Goal: Information Seeking & Learning: Learn about a topic

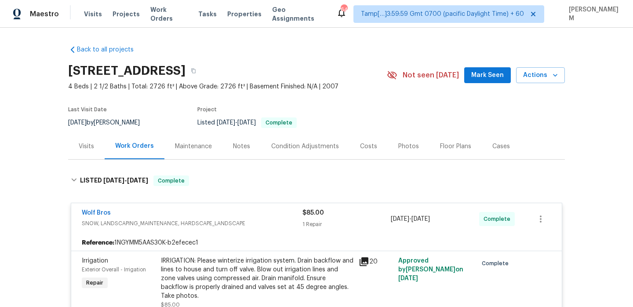
scroll to position [340, 0]
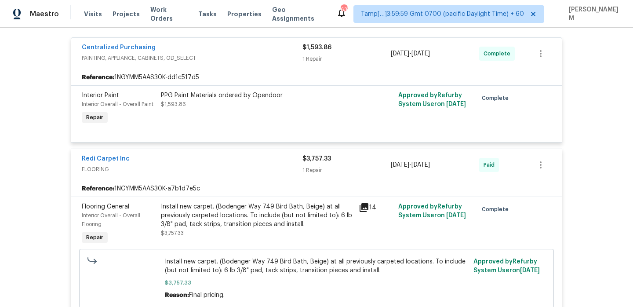
click at [158, 19] on div "Visits Projects Work Orders Tasks Properties Geo Assignments" at bounding box center [210, 14] width 252 height 18
click at [162, 15] on span "Work Orders" at bounding box center [168, 14] width 37 height 18
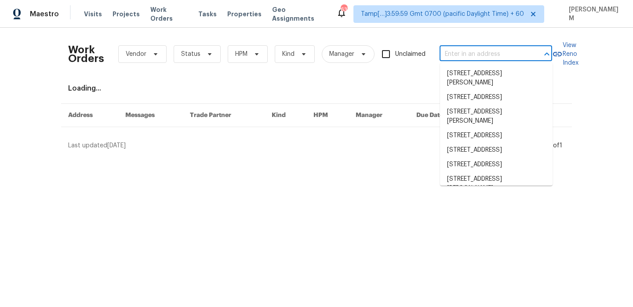
click at [446, 60] on input "text" at bounding box center [483, 54] width 88 height 14
paste input "2156 Cecilia Way Marysville, CA 95901"
type input "2156 Cecilia Way Marysville, CA 95901"
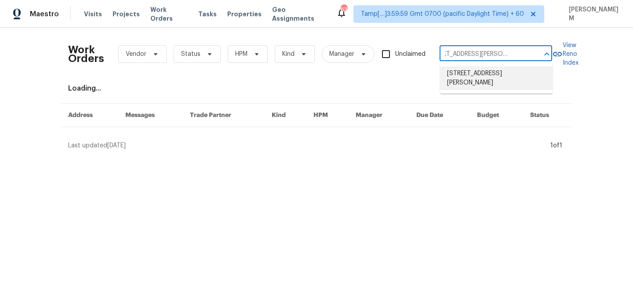
click at [491, 76] on li "[STREET_ADDRESS][PERSON_NAME]" at bounding box center [496, 78] width 112 height 24
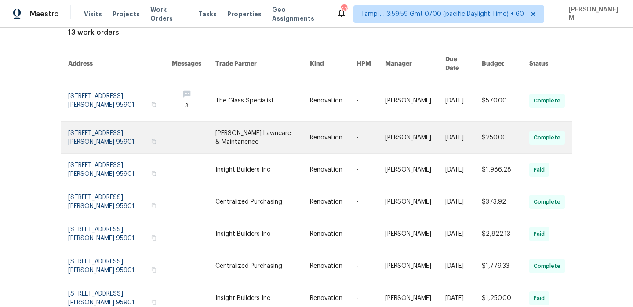
scroll to position [45, 0]
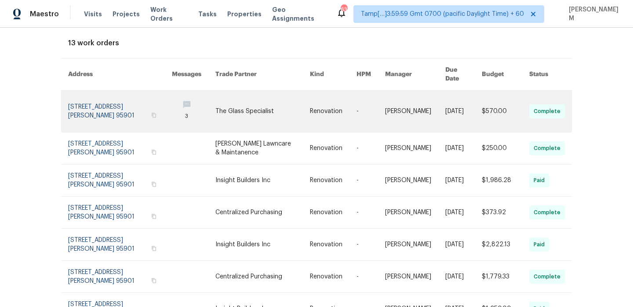
click at [310, 102] on link at bounding box center [333, 110] width 47 height 41
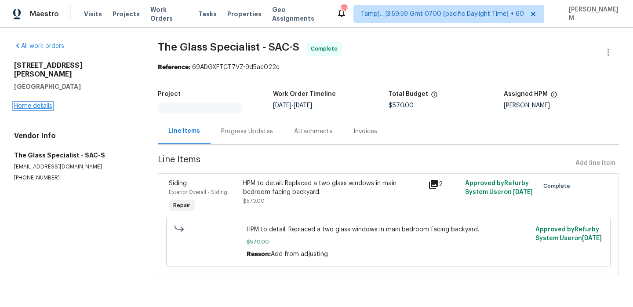
click at [45, 103] on link "Home details" at bounding box center [33, 106] width 38 height 6
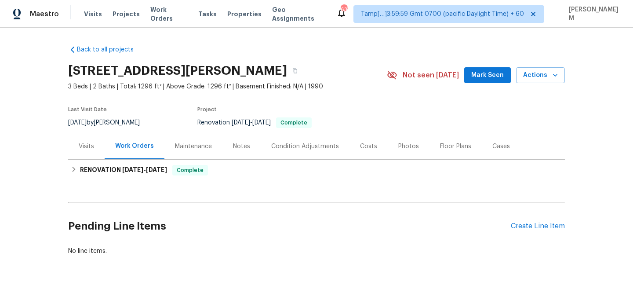
click at [278, 182] on div "Back to all projects 2156 Cecilia Way, Marysville, CA 95901 3 Beds | 2 Baths | …" at bounding box center [316, 150] width 496 height 224
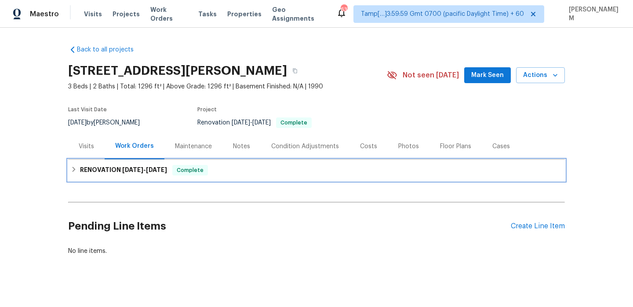
click at [273, 169] on div "RENOVATION [DATE] - [DATE] Complete" at bounding box center [316, 170] width 491 height 11
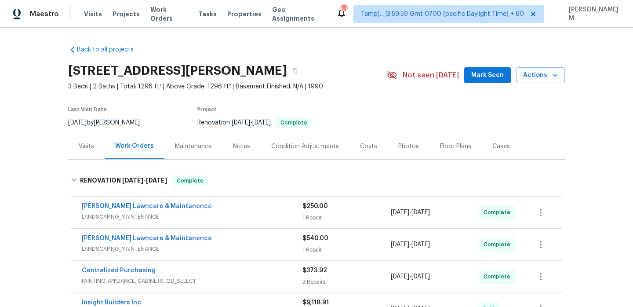
click at [89, 151] on div "Visits" at bounding box center [86, 146] width 36 height 26
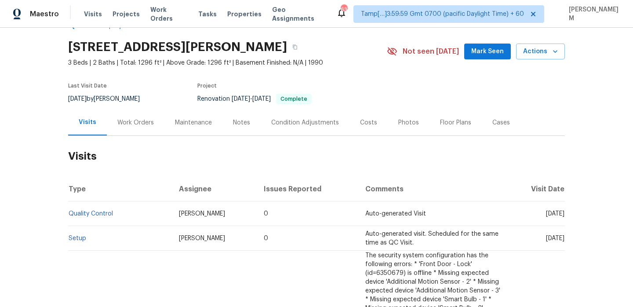
scroll to position [24, 0]
click at [73, 238] on link "Setup" at bounding box center [78, 238] width 18 height 6
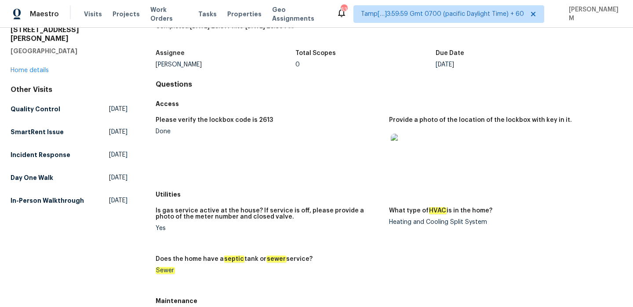
scroll to position [2, 0]
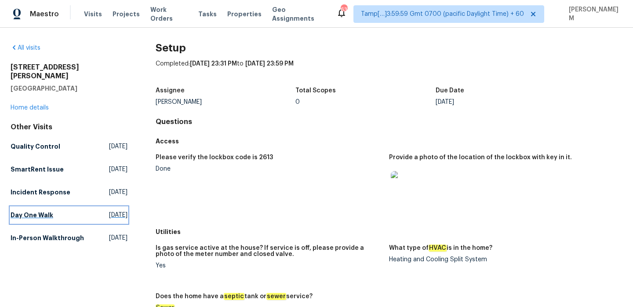
click at [25, 210] on link "Day One Walk Mon, Sep 08 2025" at bounding box center [69, 215] width 117 height 16
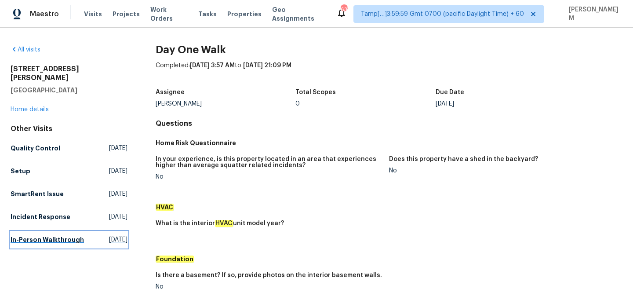
click at [24, 236] on h5 "In-Person Walkthrough" at bounding box center [47, 239] width 73 height 9
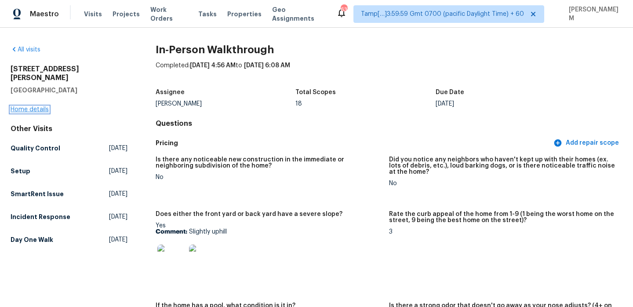
click at [25, 106] on link "Home details" at bounding box center [30, 109] width 38 height 6
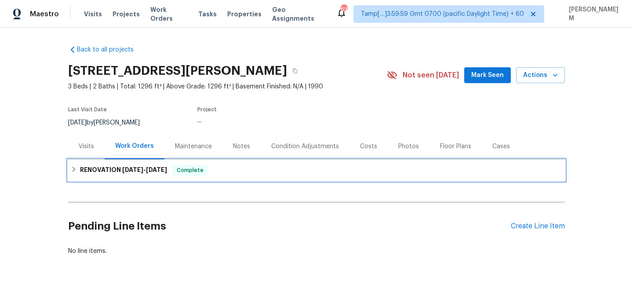
click at [183, 176] on div "RENOVATION [DATE] - [DATE] Complete" at bounding box center [316, 169] width 496 height 21
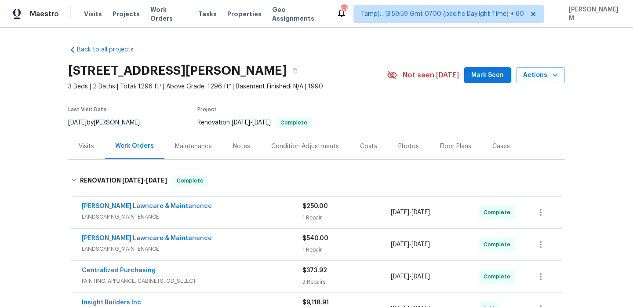
click at [94, 146] on div "Visits" at bounding box center [86, 146] width 36 height 26
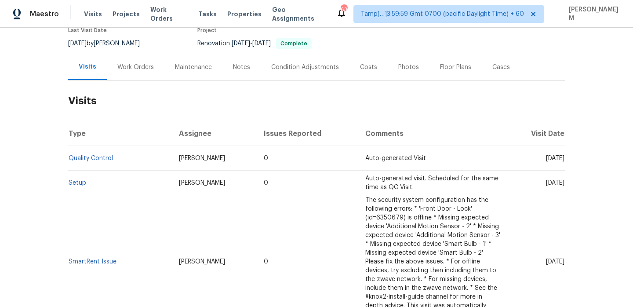
scroll to position [91, 0]
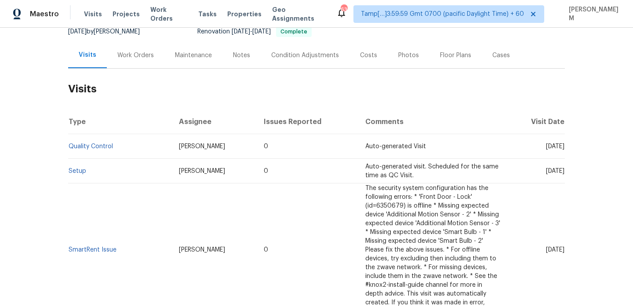
click at [69, 175] on td "Setup" at bounding box center [120, 171] width 104 height 25
click at [69, 174] on td "Setup" at bounding box center [120, 171] width 104 height 25
click at [73, 172] on link "Setup" at bounding box center [78, 171] width 18 height 6
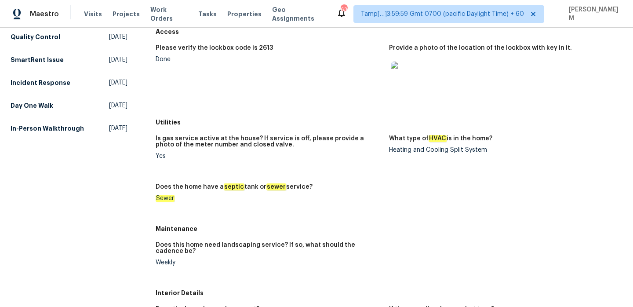
scroll to position [115, 0]
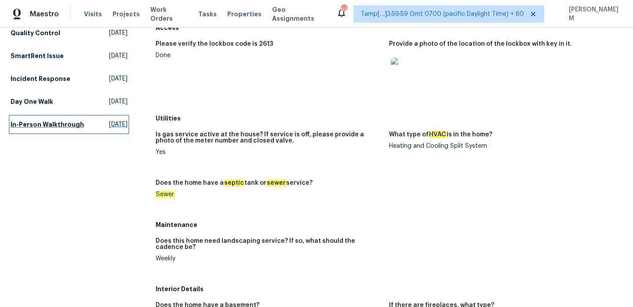
click at [42, 121] on h5 "In-Person Walkthrough" at bounding box center [47, 124] width 73 height 9
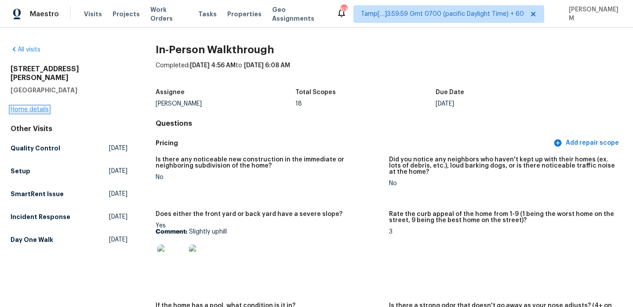
click at [36, 106] on link "Home details" at bounding box center [30, 109] width 38 height 6
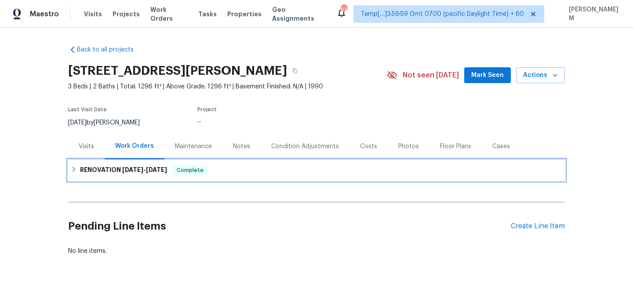
click at [139, 168] on span "[DATE]" at bounding box center [132, 169] width 21 height 6
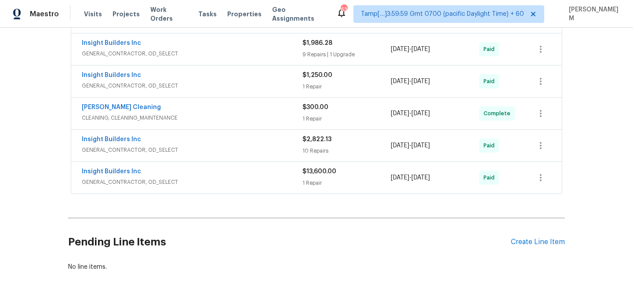
scroll to position [427, 0]
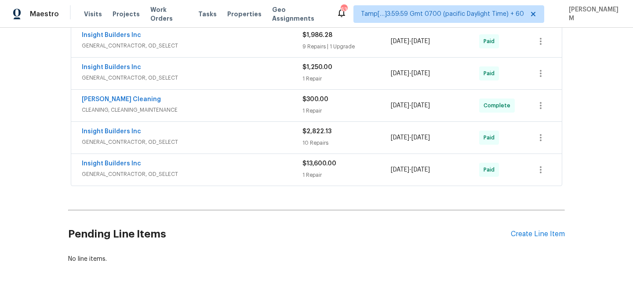
click at [222, 171] on span "GENERAL_CONTRACTOR, OD_SELECT" at bounding box center [192, 174] width 221 height 9
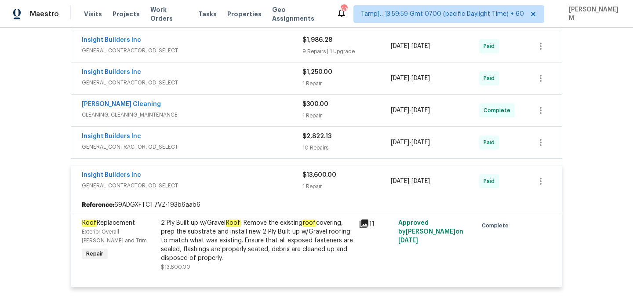
scroll to position [409, 0]
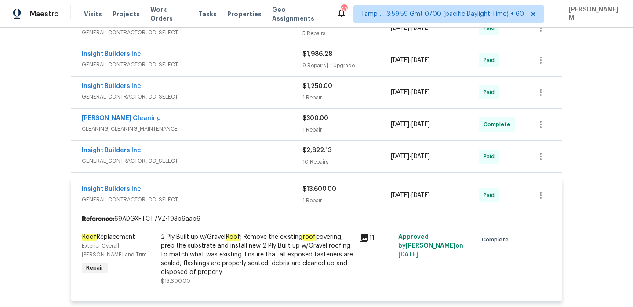
click at [260, 153] on div "Insight Builders Inc" at bounding box center [192, 151] width 221 height 11
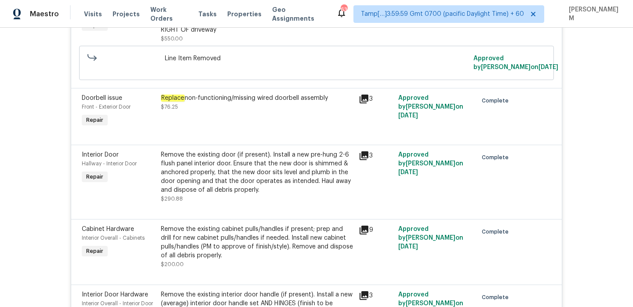
scroll to position [825, 0]
click at [297, 162] on div "Remove the existing door (if present). Install a new pre-hung 2-6 flush panel i…" at bounding box center [257, 171] width 192 height 44
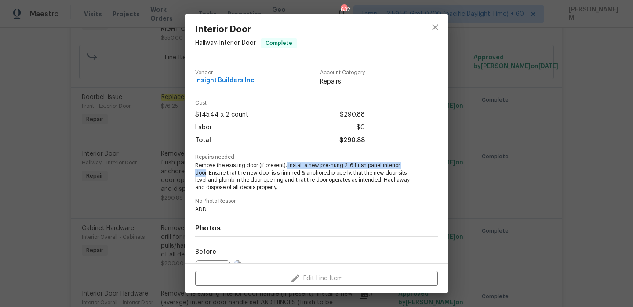
drag, startPoint x: 288, startPoint y: 165, endPoint x: 206, endPoint y: 170, distance: 81.9
click at [206, 170] on span "Remove the existing door (if present). Install a new pre-hung 2-6 flush panel i…" at bounding box center [304, 176] width 218 height 29
copy span "Install a new pre-hung 2-6 flush panel interior door"
click at [138, 186] on div "Interior Door Hallway - Interior Door Complete Vendor Insight Builders Inc Acco…" at bounding box center [316, 153] width 633 height 307
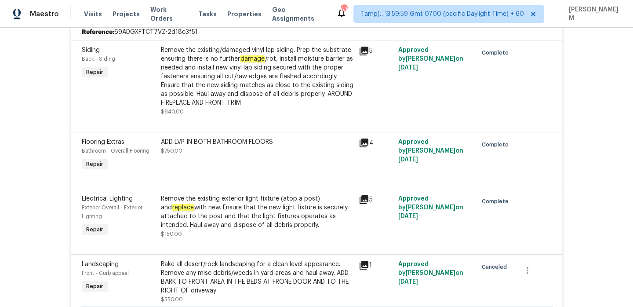
scroll to position [562, 0]
click at [225, 149] on div "ADD LVP IN BOTH BATHROOM FLOORS $750.00" at bounding box center [257, 147] width 192 height 18
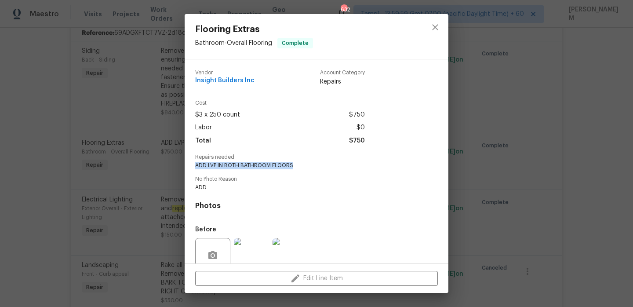
drag, startPoint x: 192, startPoint y: 165, endPoint x: 306, endPoint y: 168, distance: 114.2
click at [306, 168] on div "Vendor Insight Builders Inc Account Category Repairs Cost $3 x 250 count $750 L…" at bounding box center [317, 161] width 264 height 204
copy span "ADD LVP IN BOTH BATHROOM FLOORS"
click at [100, 136] on div "Flooring Extras Bathroom - Overall Flooring Complete Vendor Insight Builders In…" at bounding box center [316, 153] width 633 height 307
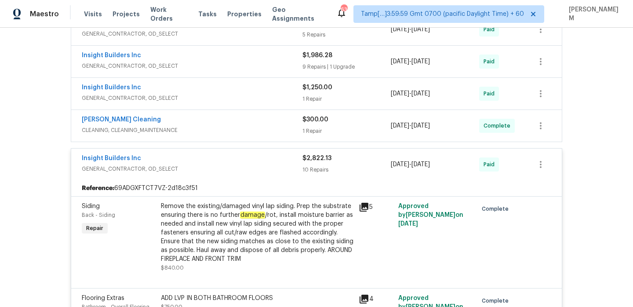
scroll to position [391, 0]
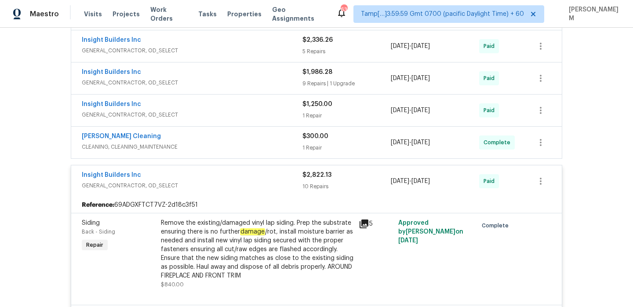
click at [230, 143] on span "CLEANING, CLEANING_MAINTENANCE" at bounding box center [192, 146] width 221 height 9
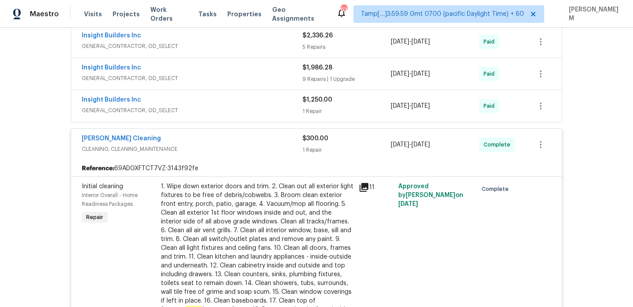
scroll to position [379, 0]
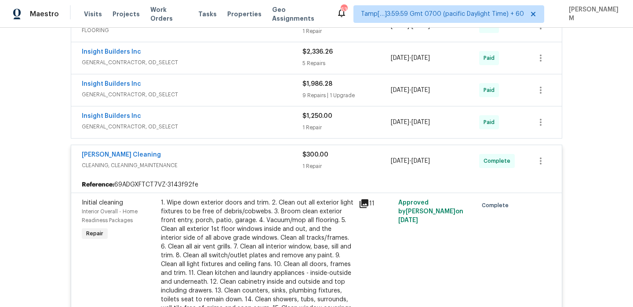
click at [241, 120] on div "Insight Builders Inc" at bounding box center [192, 117] width 221 height 11
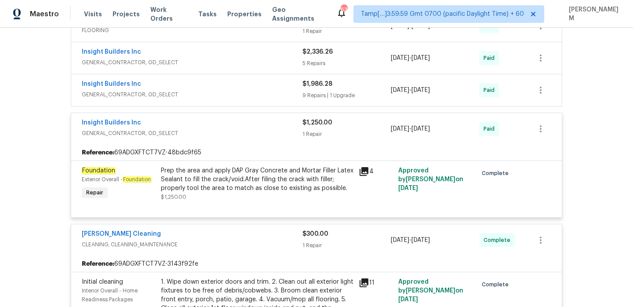
click at [186, 90] on span "GENERAL_CONTRACTOR, OD_SELECT" at bounding box center [192, 94] width 221 height 9
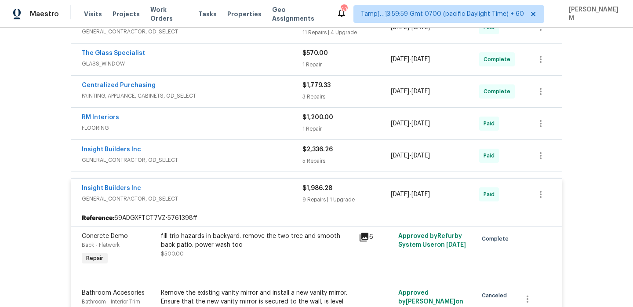
scroll to position [245, 0]
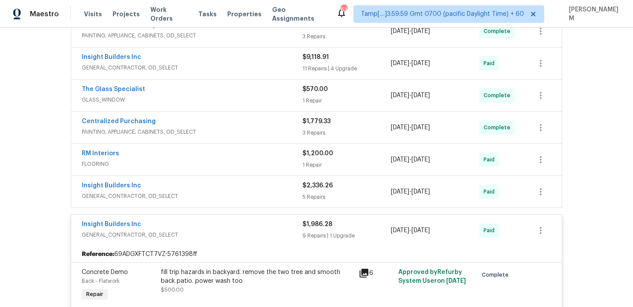
click at [286, 187] on div "Insight Builders Inc" at bounding box center [192, 186] width 221 height 11
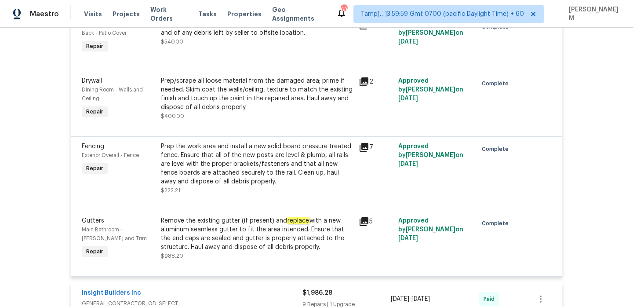
scroll to position [552, 0]
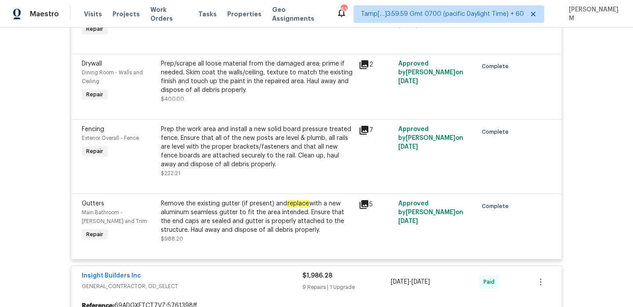
click at [292, 213] on div "Remove the existing gutter (if present) and replace with a new aluminum seamles…" at bounding box center [257, 216] width 192 height 35
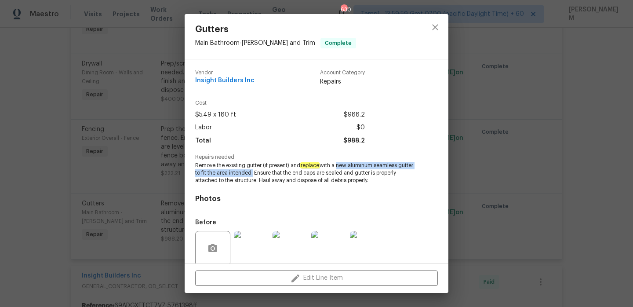
drag, startPoint x: 337, startPoint y: 165, endPoint x: 267, endPoint y: 173, distance: 71.1
click at [267, 173] on span "Remove the existing gutter (if present) and replace with a new aluminum seamles…" at bounding box center [304, 173] width 218 height 22
copy span "new aluminum seamless gutter to fit the area intended"
click at [107, 159] on div "Gutters Main Bathroom - Eaves and Trim Complete Vendor Insight Builders Inc Acc…" at bounding box center [316, 153] width 633 height 307
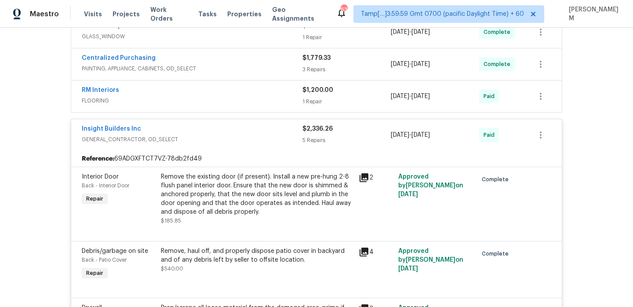
scroll to position [293, 0]
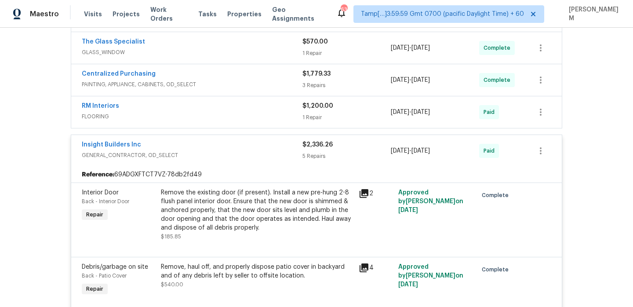
click at [295, 196] on div "Remove the existing door (if present). Install a new pre-hung 2-8 flush panel i…" at bounding box center [257, 210] width 192 height 44
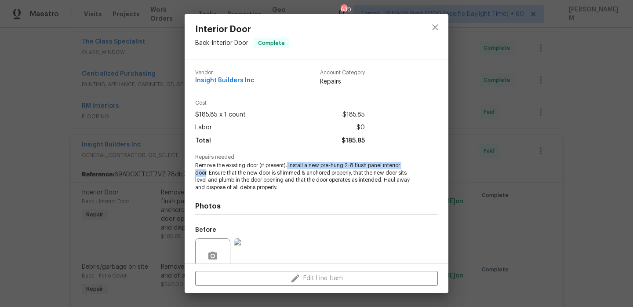
drag, startPoint x: 288, startPoint y: 164, endPoint x: 206, endPoint y: 171, distance: 82.5
click at [206, 171] on span "Remove the existing door (if present). Install a new pre-hung 2-8 flush panel i…" at bounding box center [304, 176] width 218 height 29
copy span "Install a new pre-hung 2-8 flush panel interior door"
click at [119, 133] on div "Interior Door Back - Interior Door Complete Vendor Insight Builders Inc Account…" at bounding box center [316, 153] width 633 height 307
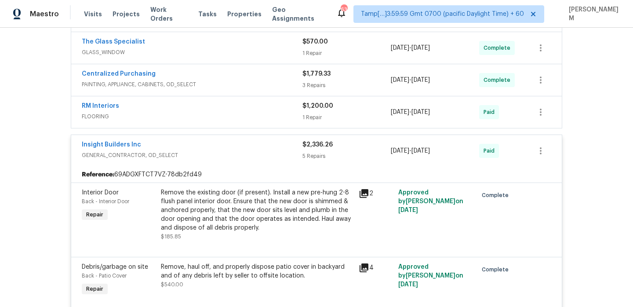
click at [231, 113] on span "FLOORING" at bounding box center [192, 116] width 221 height 9
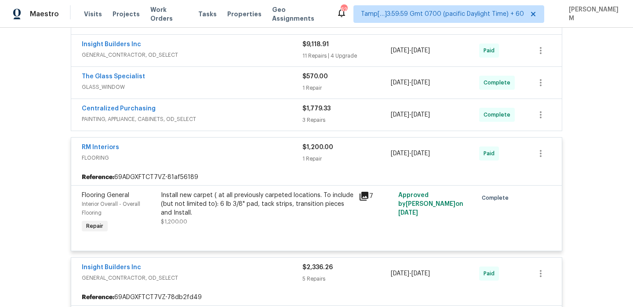
scroll to position [252, 0]
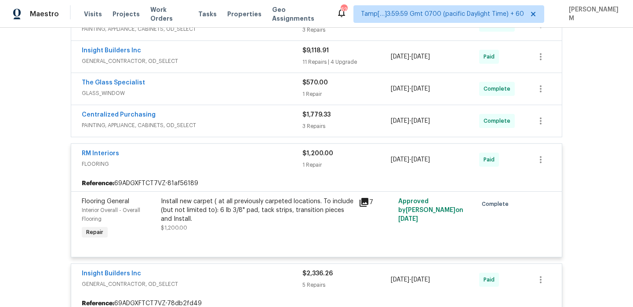
click at [262, 119] on div "Centralized Purchasing" at bounding box center [192, 115] width 221 height 11
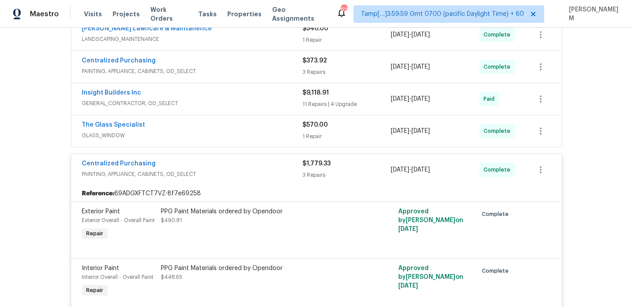
scroll to position [197, 0]
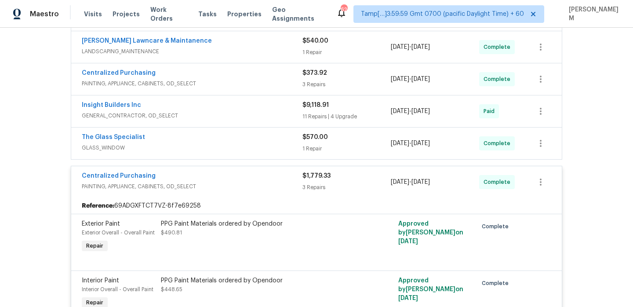
click at [264, 112] on span "GENERAL_CONTRACTOR, OD_SELECT" at bounding box center [192, 115] width 221 height 9
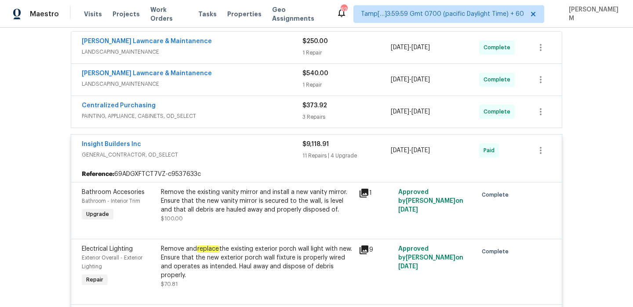
scroll to position [164, 0]
click at [252, 116] on span "PAINTING, APPLIANCE, CABINETS, OD_SELECT" at bounding box center [192, 116] width 221 height 9
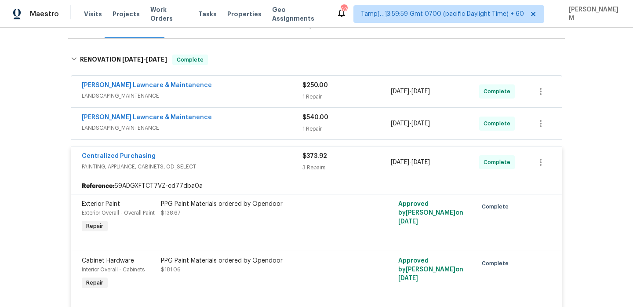
scroll to position [119, 0]
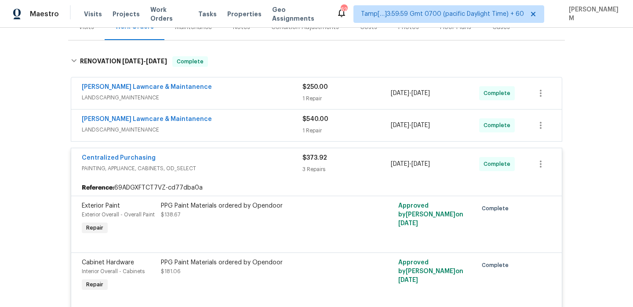
click at [247, 120] on div "[PERSON_NAME] Lawncare & Maintanence" at bounding box center [192, 120] width 221 height 11
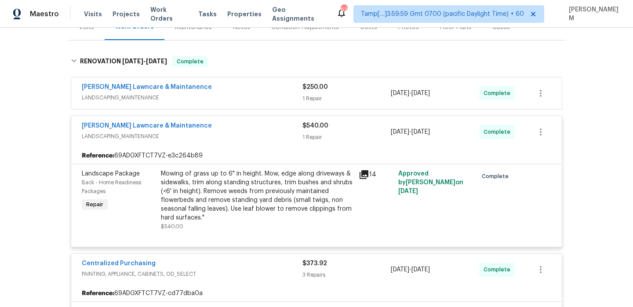
click at [267, 107] on div "Godinez Lawncare & Maintanence LANDSCAPING_MAINTENANCE $250.00 1 Repair 9/22/20…" at bounding box center [316, 93] width 490 height 32
click at [253, 92] on div "[PERSON_NAME] Lawncare & Maintanence" at bounding box center [192, 88] width 221 height 11
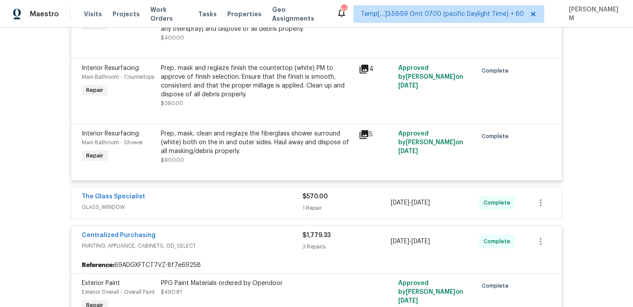
scroll to position [1634, 0]
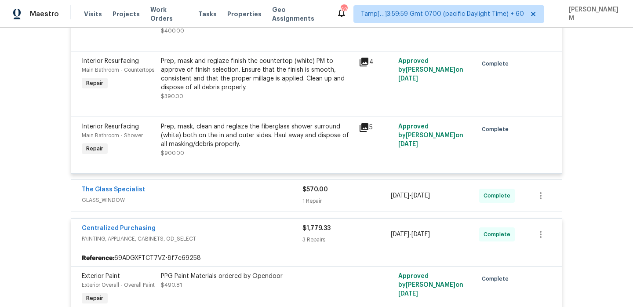
click at [288, 195] on div "The Glass Specialist" at bounding box center [192, 190] width 221 height 11
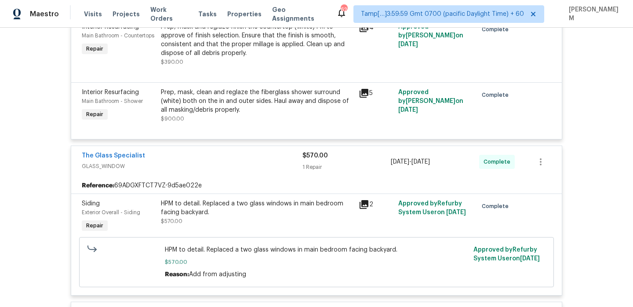
scroll to position [1671, 0]
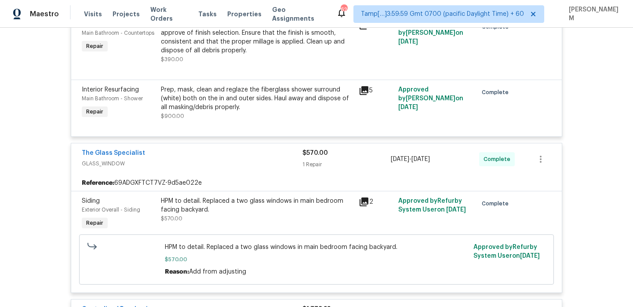
click at [278, 213] on div "HPM to detail. Replaced a two glass windows in main bedroom facing backyard." at bounding box center [257, 205] width 192 height 18
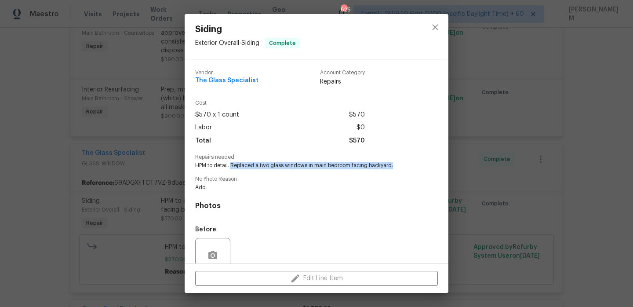
drag, startPoint x: 232, startPoint y: 164, endPoint x: 399, endPoint y: 167, distance: 167.0
click at [399, 167] on span "HPM to detail. Replaced a two glass windows in main bedroom facing backyard." at bounding box center [304, 165] width 218 height 7
copy span "Replaced a two glass windows in main bedroom facing backyard."
click at [150, 51] on div "Siding Exterior Overall - Siding Complete Vendor The Glass Specialist Account C…" at bounding box center [316, 153] width 633 height 307
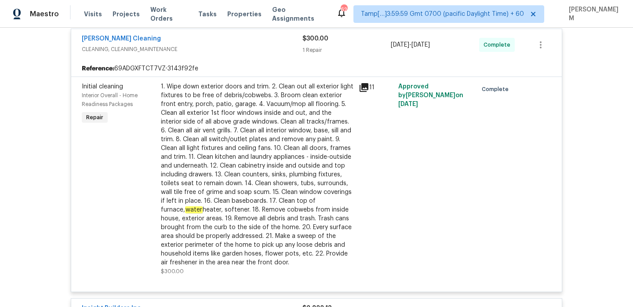
scroll to position [887, 0]
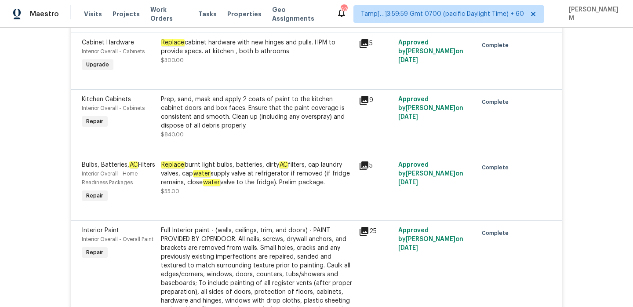
click at [317, 163] on div "Replace burnt light bulbs, batteries, dirty AC filters, cap laundry valves, cap…" at bounding box center [257, 173] width 192 height 26
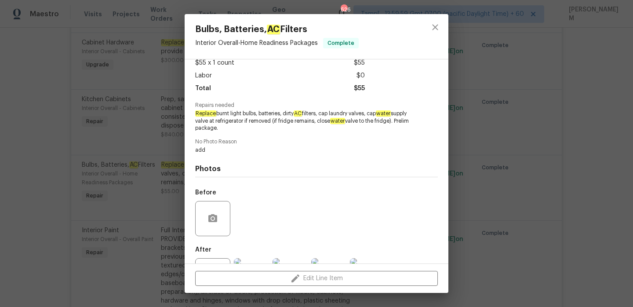
scroll to position [90, 0]
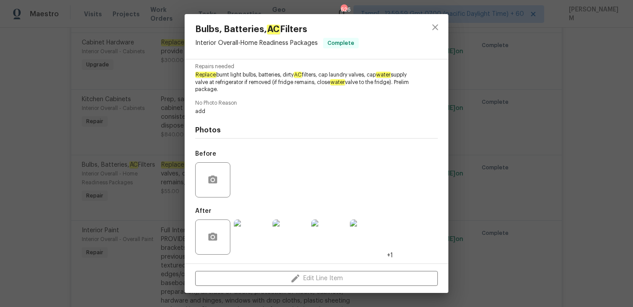
click at [260, 237] on img at bounding box center [251, 236] width 35 height 35
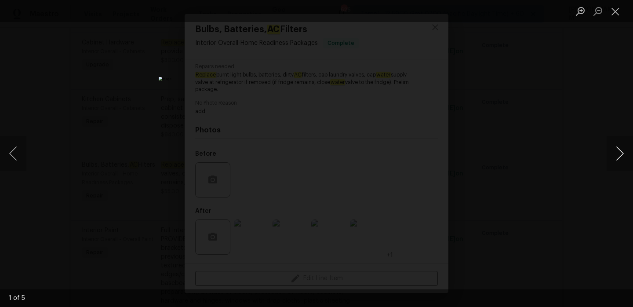
click at [619, 156] on button "Next image" at bounding box center [619, 153] width 26 height 35
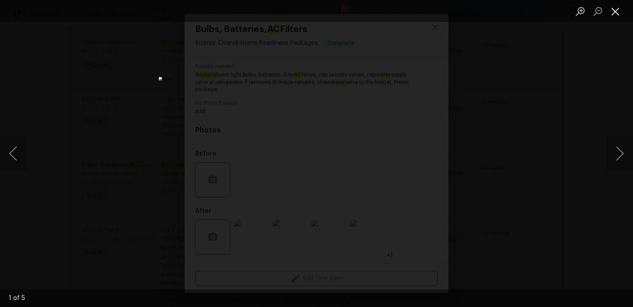
click at [621, 15] on button "Close lightbox" at bounding box center [615, 11] width 18 height 15
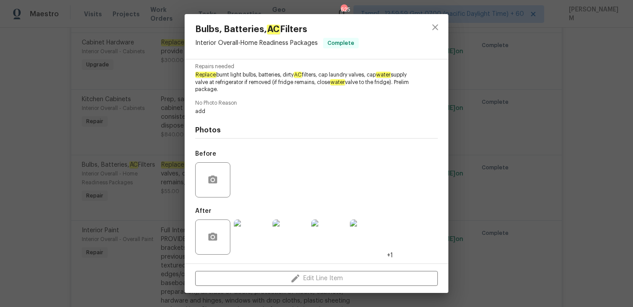
click at [113, 181] on div "Bulbs, Batteries, AC Filters Interior Overall - Home Readiness Packages Complet…" at bounding box center [316, 153] width 633 height 307
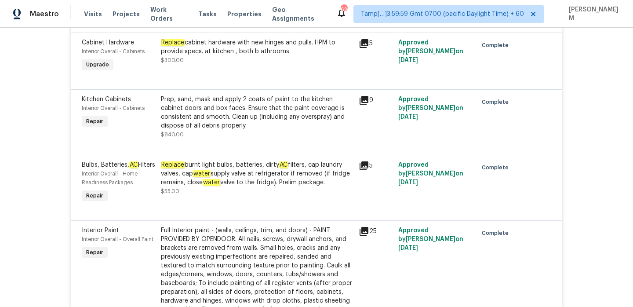
scroll to position [3452, 0]
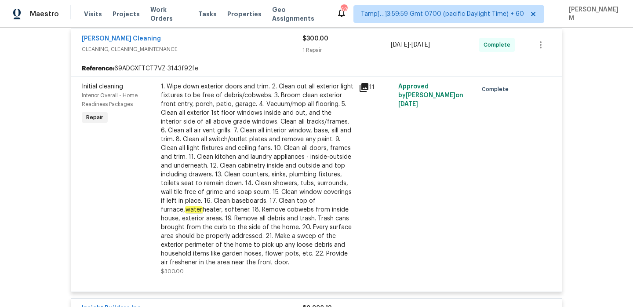
click at [312, 140] on div "1. Wipe down exterior doors and trim. 2. Clean out all exterior light fixtures …" at bounding box center [257, 174] width 192 height 185
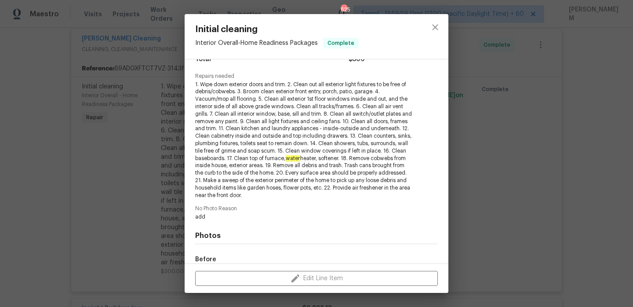
scroll to position [186, 0]
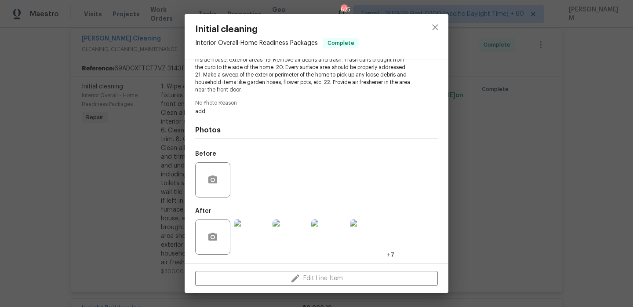
click at [246, 237] on img at bounding box center [251, 236] width 35 height 35
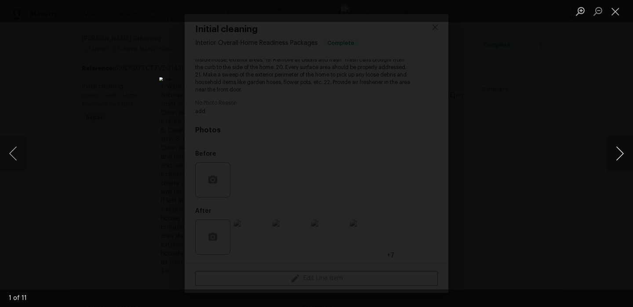
click at [624, 154] on button "Next image" at bounding box center [619, 153] width 26 height 35
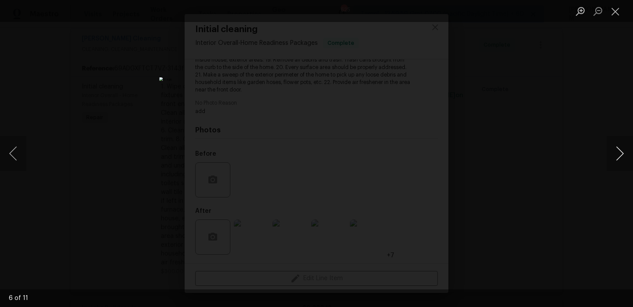
click at [624, 154] on button "Next image" at bounding box center [619, 153] width 26 height 35
click at [619, 15] on button "Close lightbox" at bounding box center [615, 11] width 18 height 15
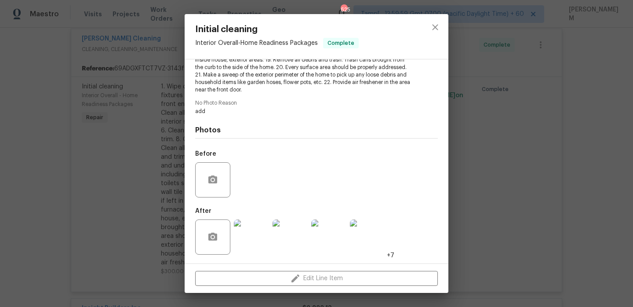
click at [481, 152] on div "Initial cleaning Interior Overall - Home Readiness Packages Complete Vendor Rui…" at bounding box center [316, 153] width 633 height 307
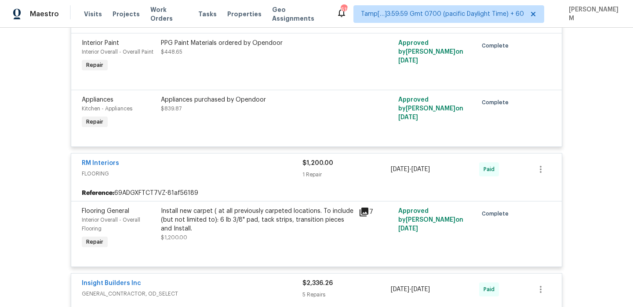
scroll to position [2045, 0]
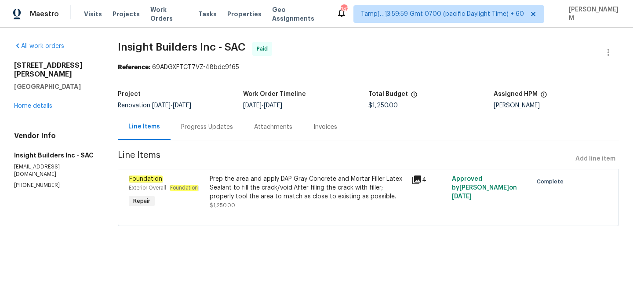
click at [331, 189] on div "Prep the area and apply DAP Gray Concrete and Mortar Filler Latex Sealant to fi…" at bounding box center [308, 187] width 196 height 26
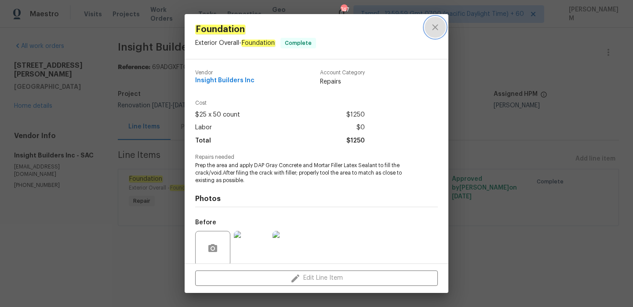
click at [430, 26] on icon "close" at bounding box center [435, 27] width 11 height 11
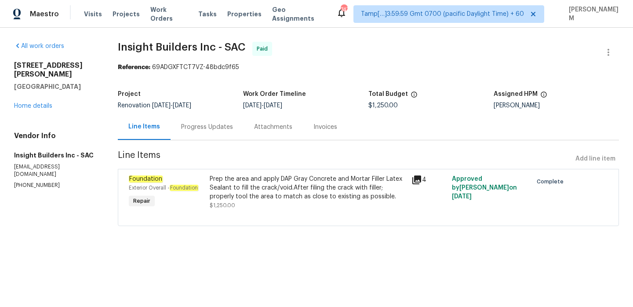
click at [216, 134] on div "Progress Updates" at bounding box center [206, 127] width 73 height 26
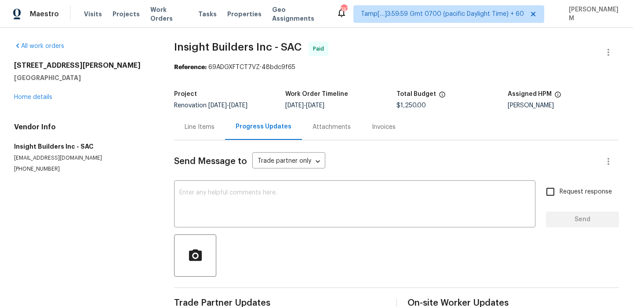
click at [192, 124] on div "Line Items" at bounding box center [200, 127] width 30 height 9
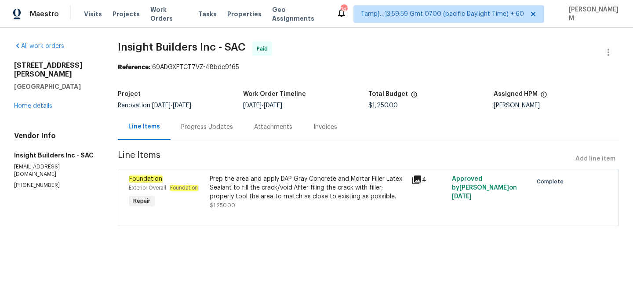
click at [329, 188] on div "Prep the area and apply DAP Gray Concrete and Mortar Filler Latex Sealant to fi…" at bounding box center [308, 187] width 196 height 26
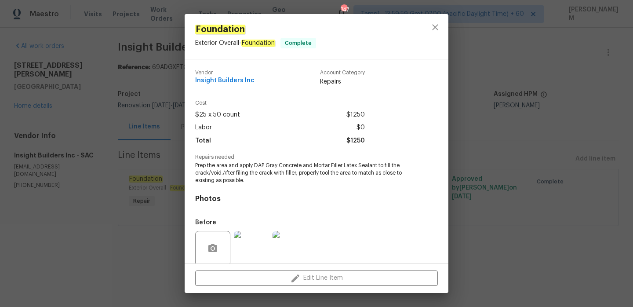
scroll to position [69, 0]
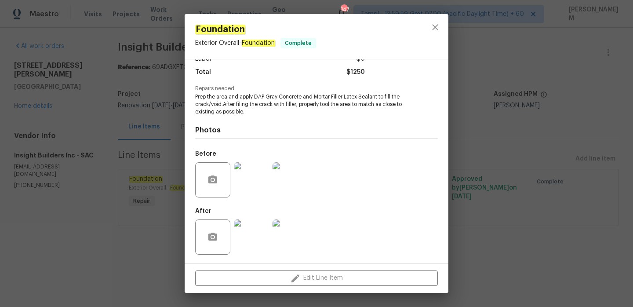
click at [253, 224] on img at bounding box center [251, 236] width 35 height 35
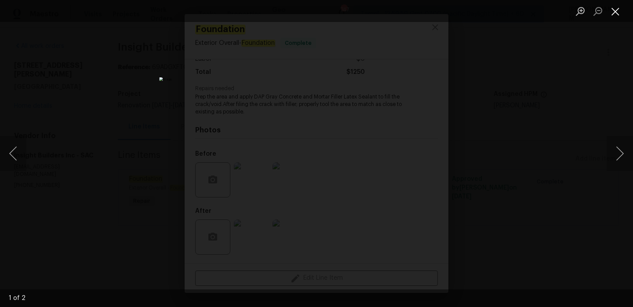
click at [617, 11] on button "Close lightbox" at bounding box center [615, 11] width 18 height 15
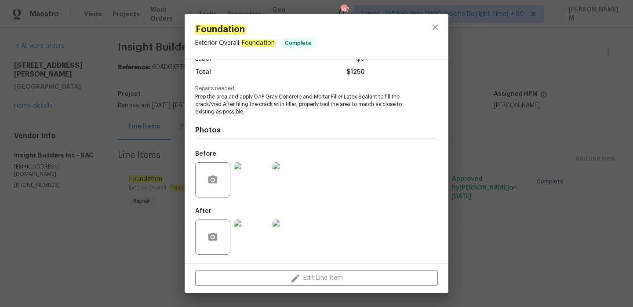
click at [156, 127] on div "Foundation Exterior Overall - Foundation Complete Vendor Insight Builders Inc A…" at bounding box center [316, 153] width 633 height 307
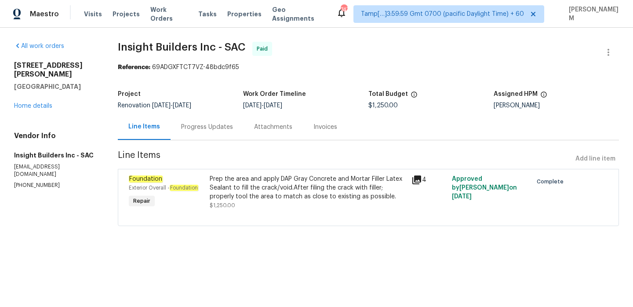
click at [411, 178] on div "4" at bounding box center [429, 192] width 40 height 40
click at [420, 179] on icon at bounding box center [416, 179] width 9 height 9
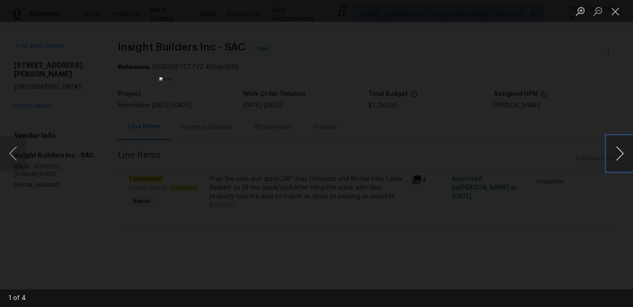
click at [614, 155] on button "Next image" at bounding box center [619, 153] width 26 height 35
click at [610, 13] on button "Close lightbox" at bounding box center [615, 11] width 18 height 15
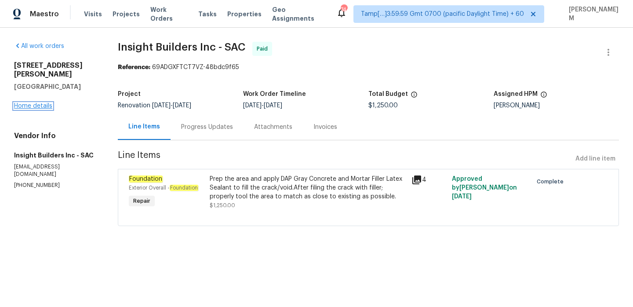
click at [47, 103] on link "Home details" at bounding box center [33, 106] width 38 height 6
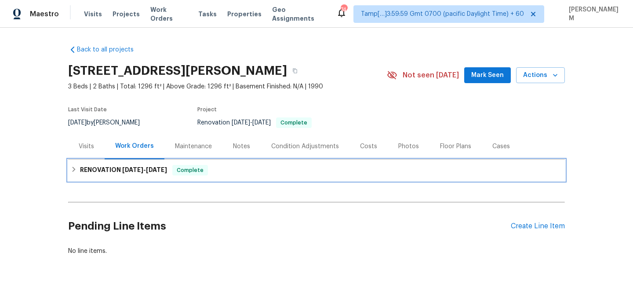
click at [140, 170] on span "[DATE]" at bounding box center [132, 169] width 21 height 6
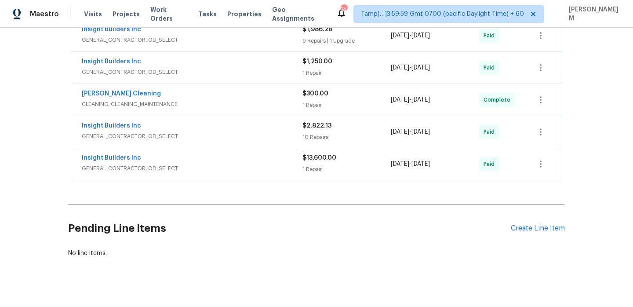
scroll to position [444, 0]
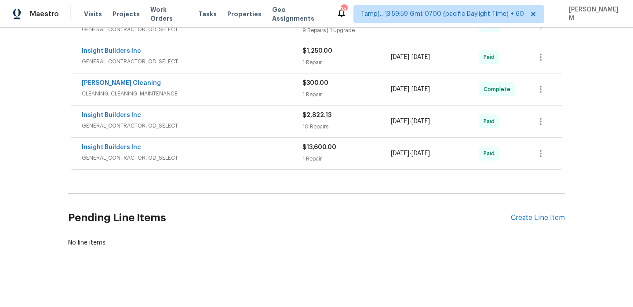
click at [209, 144] on div "Insight Builders Inc" at bounding box center [192, 148] width 221 height 11
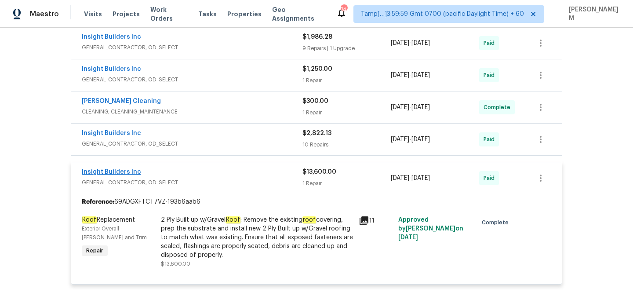
scroll to position [453, 0]
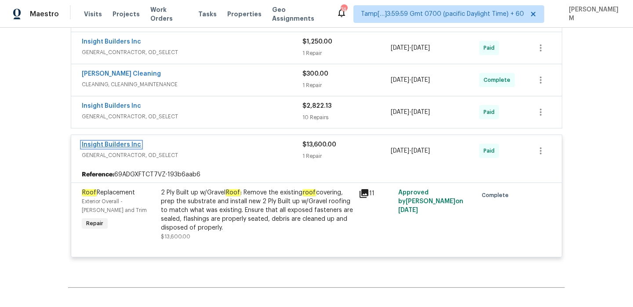
click at [113, 145] on link "Insight Builders Inc" at bounding box center [111, 144] width 59 height 6
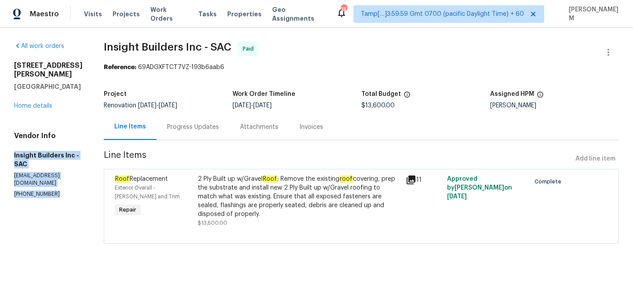
drag, startPoint x: 13, startPoint y: 144, endPoint x: 52, endPoint y: 174, distance: 49.2
click at [52, 174] on div "All work orders [STREET_ADDRESS][PERSON_NAME] Home details Vendor Info Insight …" at bounding box center [316, 148] width 633 height 240
copy div "Insight Builders Inc - SAC [EMAIL_ADDRESS][DOMAIN_NAME] [PHONE_NUMBER]"
click at [48, 103] on link "Home details" at bounding box center [33, 106] width 38 height 6
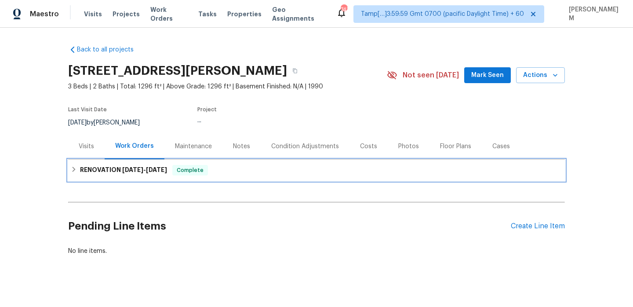
click at [155, 170] on span "[DATE]" at bounding box center [156, 169] width 21 height 6
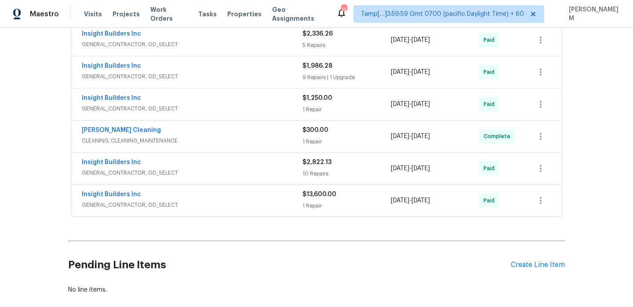
scroll to position [411, 0]
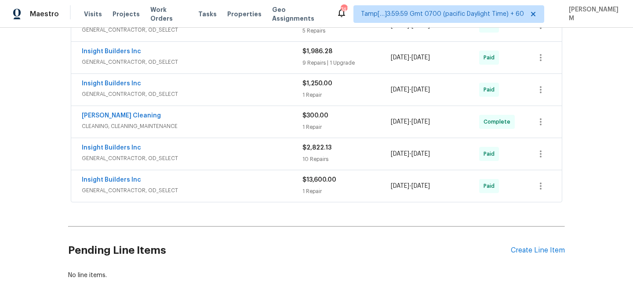
click at [225, 184] on div "Insight Builders Inc" at bounding box center [192, 180] width 221 height 11
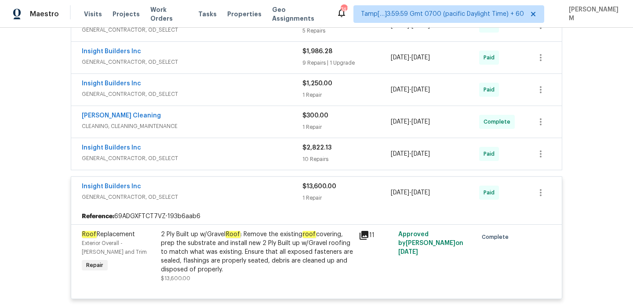
click at [231, 156] on span "GENERAL_CONTRACTOR, OD_SELECT" at bounding box center [192, 158] width 221 height 9
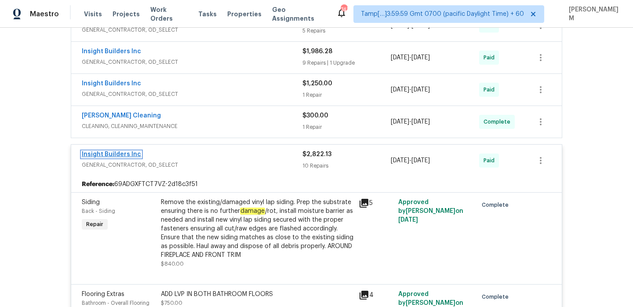
click at [121, 155] on link "Insight Builders Inc" at bounding box center [111, 154] width 59 height 6
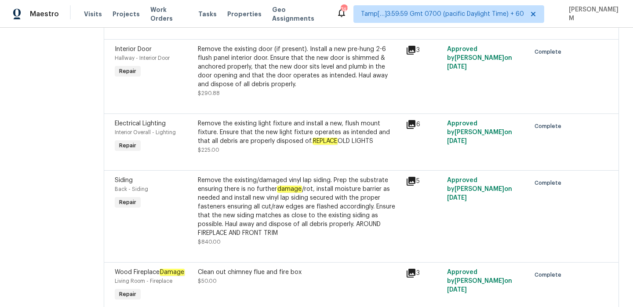
scroll to position [437, 0]
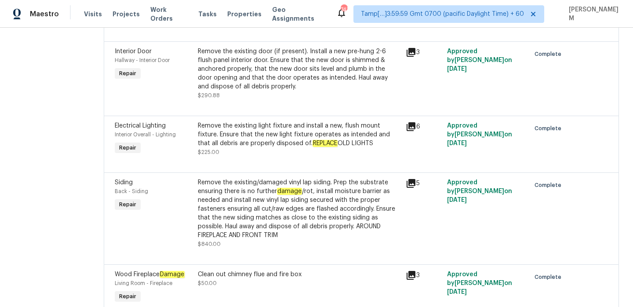
click at [296, 177] on div "Remove the existing/damaged vinyl lap siding. Prep the substrate ensuring there…" at bounding box center [299, 213] width 208 height 76
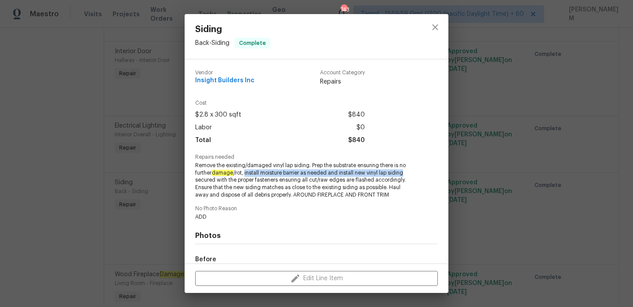
copy span "install moisture barrier as needed and install new vinyl lap siding"
drag, startPoint x: 246, startPoint y: 174, endPoint x: 408, endPoint y: 173, distance: 161.7
click at [408, 172] on span "Remove the existing/damaged vinyl lap siding. Prep the substrate ensuring there…" at bounding box center [304, 180] width 218 height 37
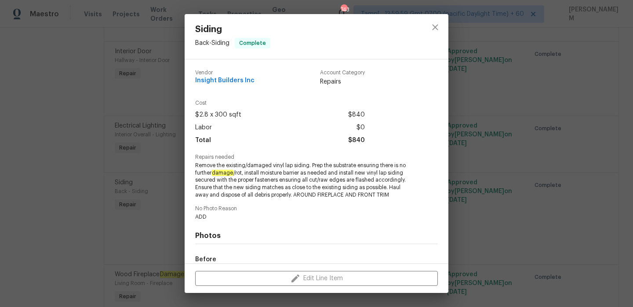
click at [125, 127] on div "Siding Back - Siding Complete Vendor Insight Builders Inc Account Category Repa…" at bounding box center [316, 153] width 633 height 307
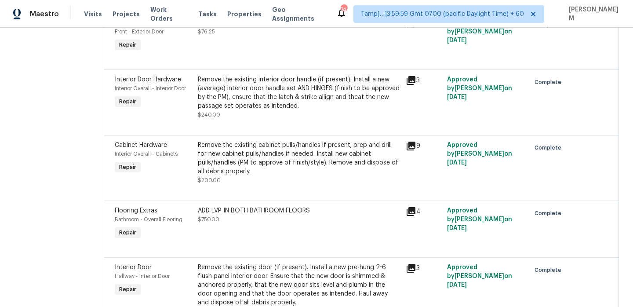
scroll to position [222, 0]
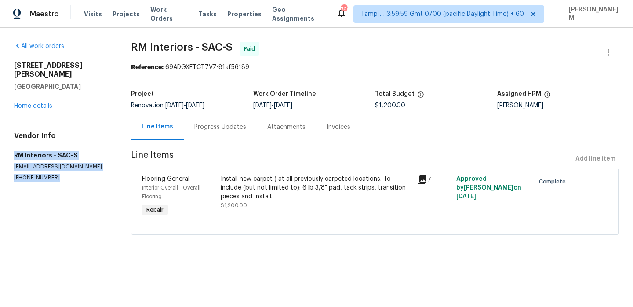
drag, startPoint x: 13, startPoint y: 147, endPoint x: 59, endPoint y: 169, distance: 51.7
click at [60, 170] on div "All work orders 2156 Cecilia Way Marysville, CA 95901 Home details Vendor Info …" at bounding box center [316, 144] width 633 height 232
copy div "RM Interiors - SAC-S sacramento@rmiflooring.com (602) 342-3334"
click at [40, 103] on link "Home details" at bounding box center [33, 106] width 38 height 6
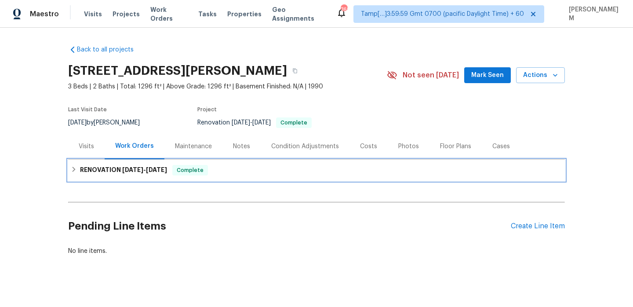
click at [184, 167] on span "Complete" at bounding box center [190, 170] width 34 height 9
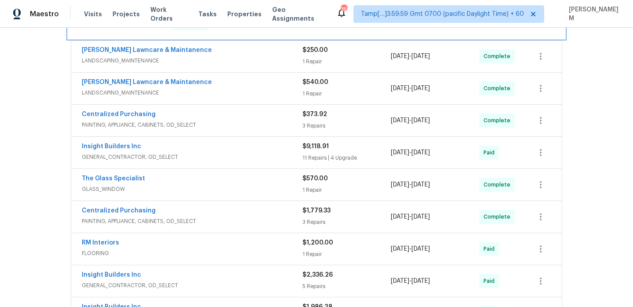
scroll to position [159, 0]
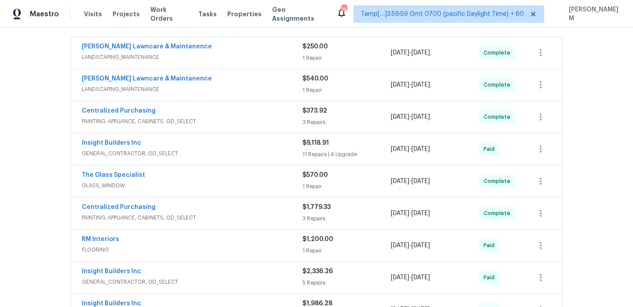
click at [230, 174] on div "The Glass Specialist" at bounding box center [192, 175] width 221 height 11
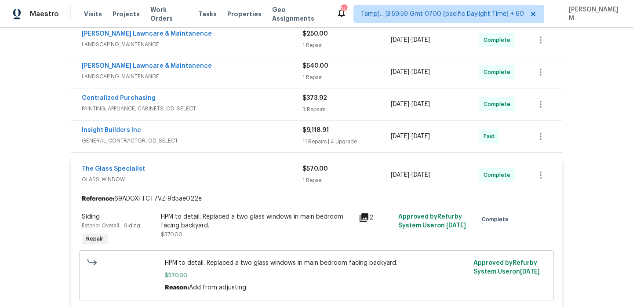
scroll to position [176, 0]
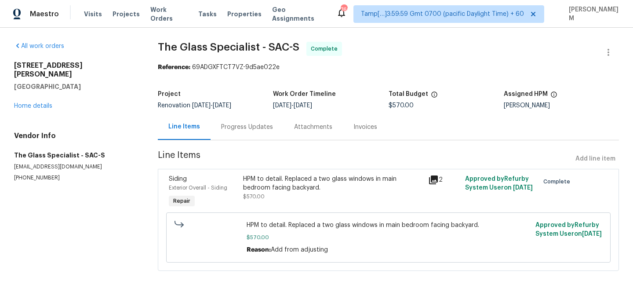
click at [36, 151] on h5 "The Glass Specialist - SAC-S" at bounding box center [75, 155] width 123 height 9
drag, startPoint x: 52, startPoint y: 165, endPoint x: 9, endPoint y: 147, distance: 46.5
click at [9, 147] on div "All work orders 2156 Cecilia Way Marysville, CA 95901 Home details Vendor Info …" at bounding box center [316, 162] width 633 height 268
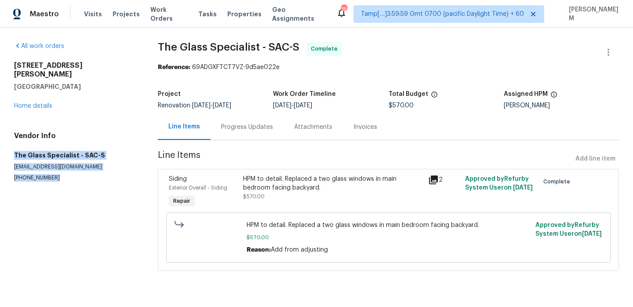
drag, startPoint x: 51, startPoint y: 169, endPoint x: 15, endPoint y: 149, distance: 40.7
click at [15, 149] on div "Vendor Info The Glass Specialist - SAC-S theglassspecialist@ymail.com (916) 224…" at bounding box center [75, 156] width 123 height 50
copy div "The Glass Specialist - SAC-S theglassspecialist@ymail.com (916) 224-3333"
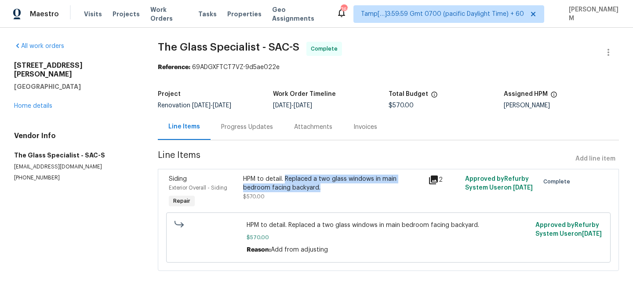
drag, startPoint x: 284, startPoint y: 178, endPoint x: 321, endPoint y: 187, distance: 37.9
click at [321, 187] on div "HPM to detail. Replaced a two glass windows in main bedroom facing backyard." at bounding box center [333, 183] width 180 height 18
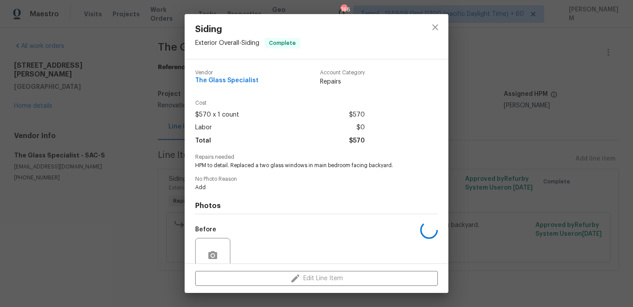
copy div "Replaced a two glass windows in main bedroom facing backyard."
drag, startPoint x: 230, startPoint y: 162, endPoint x: 395, endPoint y: 164, distance: 165.2
click at [395, 164] on span "HPM to detail. Replaced a two glass windows in main bedroom facing backyard." at bounding box center [304, 165] width 218 height 7
copy span "Replaced a two glass windows in main bedroom facing backyard."
click at [33, 90] on div "Siding Exterior Overall - Siding Complete Vendor The Glass Specialist Account C…" at bounding box center [316, 153] width 633 height 307
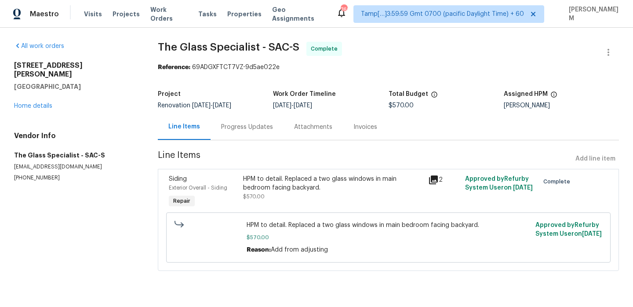
click at [34, 93] on div "2156 Cecilia Way Marysville, CA 95901 Home details" at bounding box center [75, 85] width 123 height 49
click at [34, 103] on link "Home details" at bounding box center [33, 106] width 38 height 6
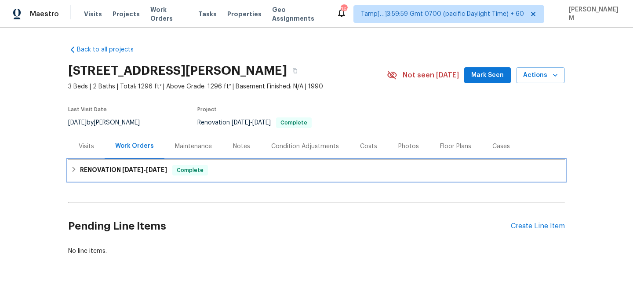
click at [180, 175] on div "RENOVATION [DATE] - [DATE] Complete" at bounding box center [316, 169] width 496 height 21
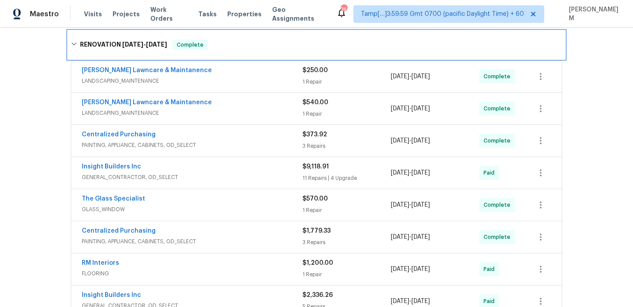
scroll to position [132, 0]
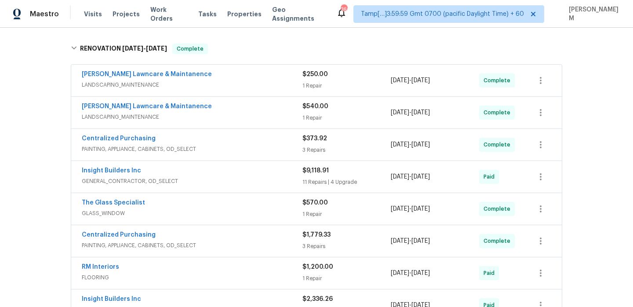
click at [249, 146] on span "PAINTING, APPLIANCE, CABINETS, OD_SELECT" at bounding box center [192, 149] width 221 height 9
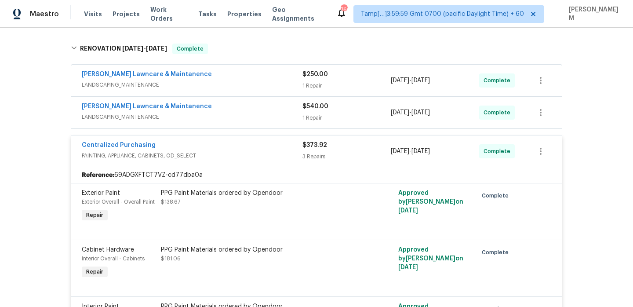
click at [235, 109] on div "[PERSON_NAME] Lawncare & Maintanence" at bounding box center [192, 107] width 221 height 11
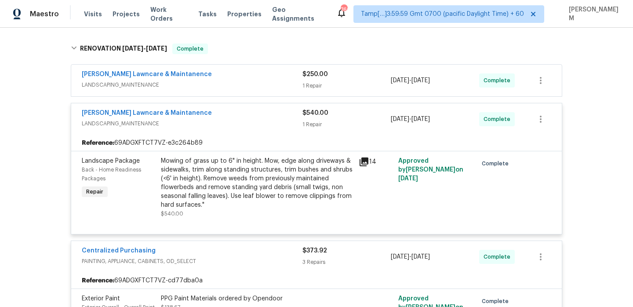
click at [235, 82] on span "LANDSCAPING_MAINTENANCE" at bounding box center [192, 84] width 221 height 9
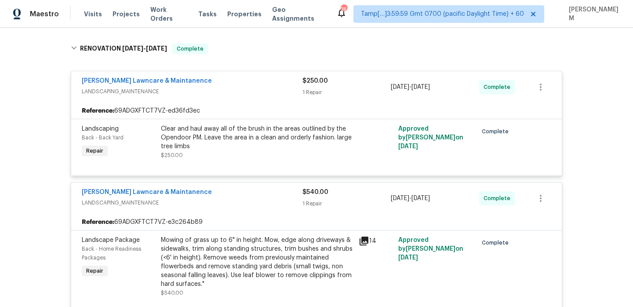
scroll to position [0, 0]
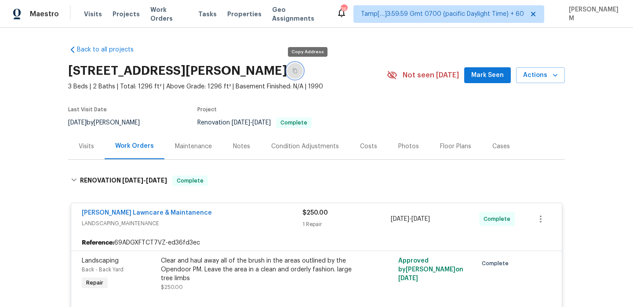
click at [297, 69] on icon "button" at bounding box center [295, 71] width 4 height 5
click at [303, 66] on button "button" at bounding box center [295, 71] width 16 height 16
